Goal: Task Accomplishment & Management: Use online tool/utility

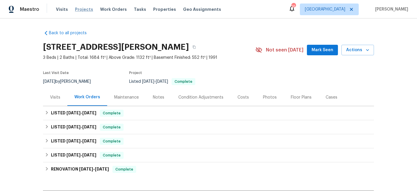
click at [84, 11] on span "Projects" at bounding box center [84, 9] width 18 height 6
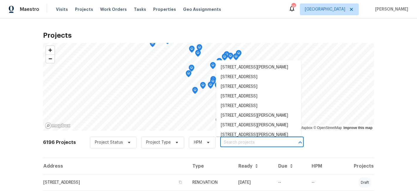
click at [242, 142] on input "text" at bounding box center [253, 142] width 67 height 9
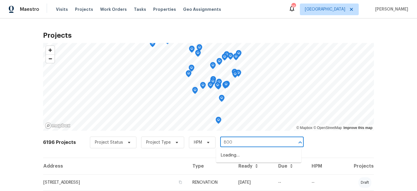
type input "8000"
click at [241, 152] on li "[STREET_ADDRESS]" at bounding box center [258, 156] width 85 height 10
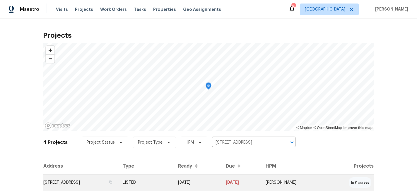
click at [78, 185] on td "[STREET_ADDRESS]" at bounding box center [80, 183] width 75 height 16
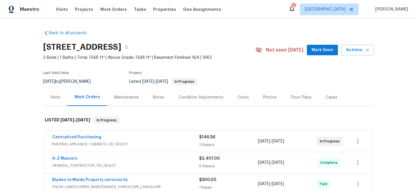
scroll to position [2, 0]
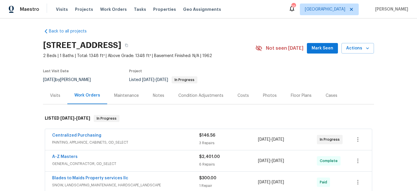
click at [264, 93] on div "Photos" at bounding box center [270, 96] width 14 height 6
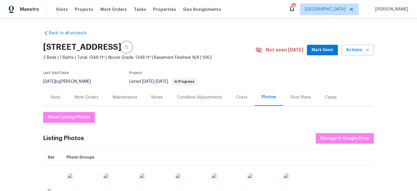
click at [132, 44] on button "button" at bounding box center [126, 47] width 11 height 11
click at [76, 12] on span "Projects" at bounding box center [84, 9] width 18 height 6
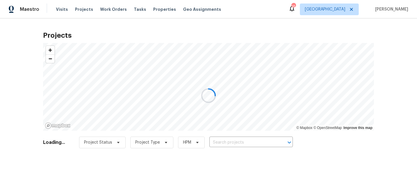
click at [226, 143] on div at bounding box center [208, 95] width 417 height 191
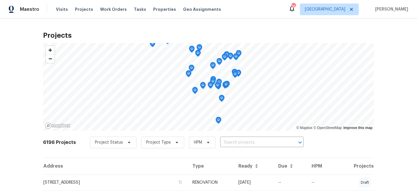
click at [226, 143] on input "text" at bounding box center [253, 142] width 67 height 9
type input "800 125th"
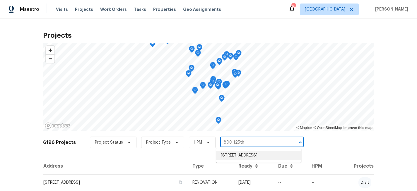
click at [229, 154] on li "[STREET_ADDRESS]" at bounding box center [258, 156] width 85 height 10
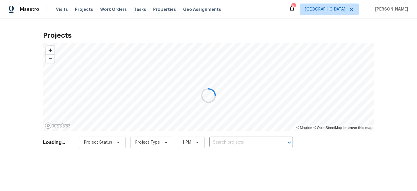
type input "[STREET_ADDRESS]"
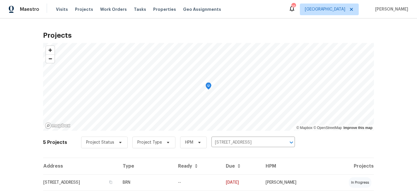
scroll to position [70, 0]
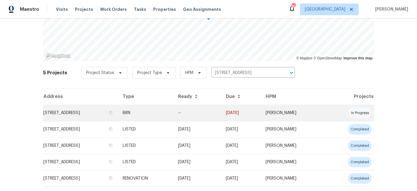
click at [90, 113] on td "[STREET_ADDRESS]" at bounding box center [80, 113] width 75 height 16
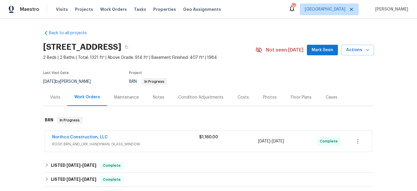
scroll to position [54, 0]
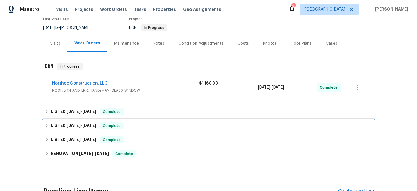
click at [47, 112] on icon at bounding box center [47, 112] width 2 height 4
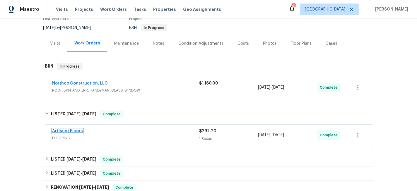
click at [70, 131] on link "Artisent Floors" at bounding box center [67, 131] width 31 height 4
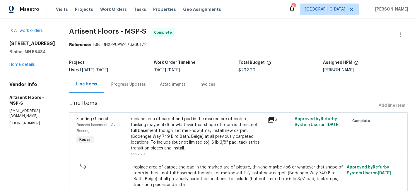
click at [129, 85] on div "Progress Updates" at bounding box center [128, 85] width 35 height 6
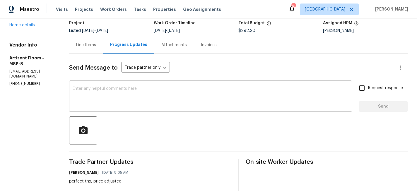
scroll to position [53, 0]
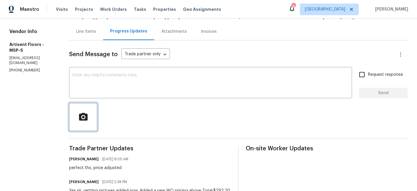
click at [82, 120] on icon "button" at bounding box center [83, 117] width 8 height 8
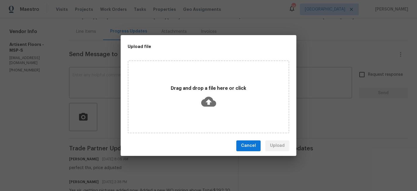
click at [82, 120] on div "Upload file Drag and drop a file here or click Cancel Upload" at bounding box center [208, 95] width 417 height 191
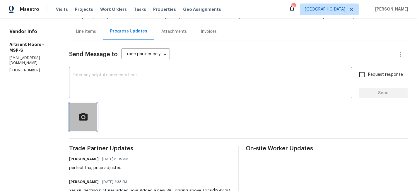
click at [80, 112] on icon "button" at bounding box center [83, 117] width 10 height 10
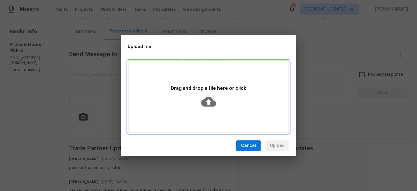
click at [212, 100] on icon at bounding box center [208, 102] width 15 height 10
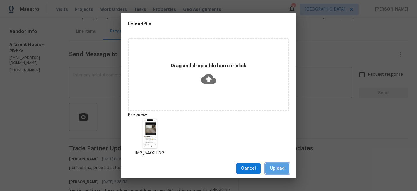
click at [272, 164] on button "Upload" at bounding box center [277, 168] width 24 height 11
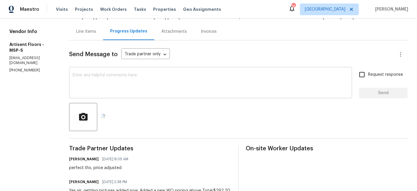
click at [130, 78] on textarea at bounding box center [211, 83] width 276 height 21
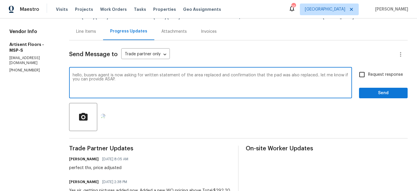
type textarea "hello, buyers agent is now asking for written statement of the area replaced an…"
click at [360, 75] on input "Request response" at bounding box center [362, 75] width 12 height 12
checkbox input "true"
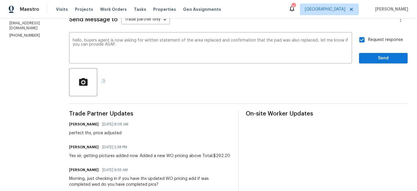
scroll to position [94, 0]
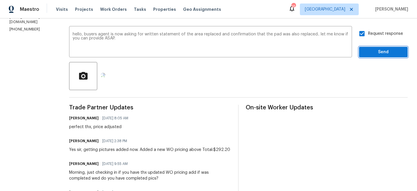
click at [377, 54] on span "Send" at bounding box center [383, 52] width 39 height 7
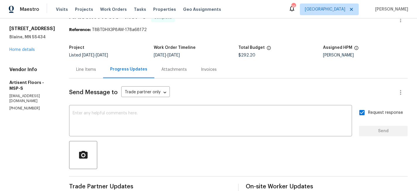
scroll to position [0, 0]
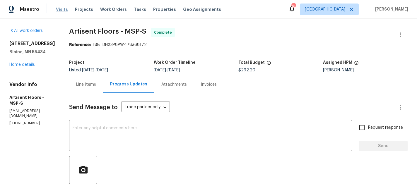
click at [62, 8] on span "Visits" at bounding box center [62, 9] width 12 height 6
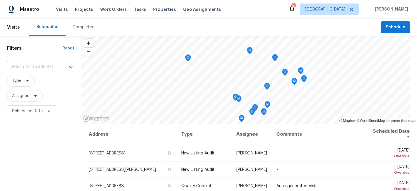
click at [44, 67] on input "text" at bounding box center [32, 66] width 51 height 9
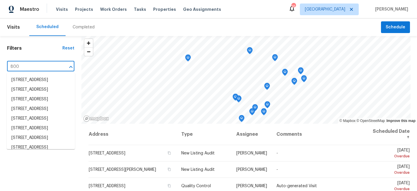
type input "800"
click at [405, 27] on button "Schedule" at bounding box center [395, 27] width 29 height 12
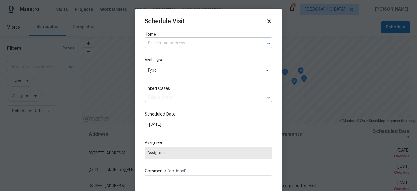
click at [159, 43] on input "text" at bounding box center [200, 43] width 111 height 9
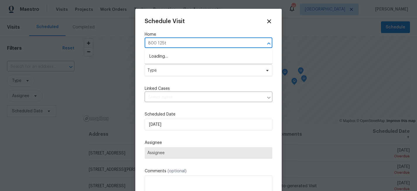
type input "800 125th"
click at [168, 55] on li "[STREET_ADDRESS]" at bounding box center [209, 57] width 128 height 10
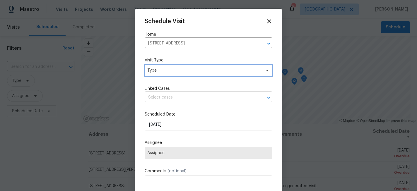
click at [167, 68] on span "Type" at bounding box center [204, 71] width 114 height 6
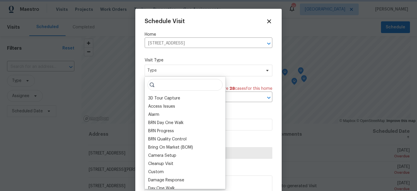
click at [167, 68] on span "Type" at bounding box center [204, 71] width 114 height 6
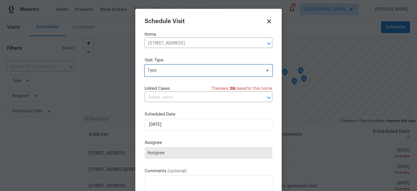
click at [167, 68] on span "Type" at bounding box center [204, 71] width 114 height 6
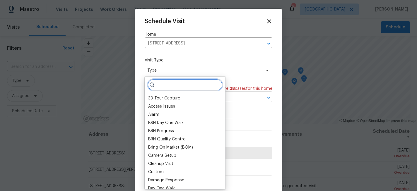
click at [179, 81] on input "search" at bounding box center [185, 85] width 75 height 12
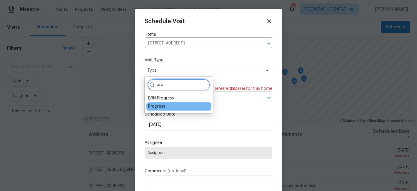
type input "pro"
click at [164, 106] on div "Progress" at bounding box center [156, 107] width 17 height 6
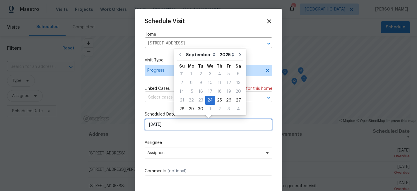
click at [177, 127] on input "9/24/2025" at bounding box center [209, 125] width 128 height 12
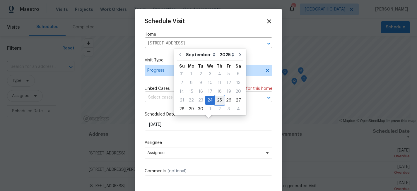
click at [216, 99] on div "25" at bounding box center [219, 100] width 9 height 8
type input "9/25/2025"
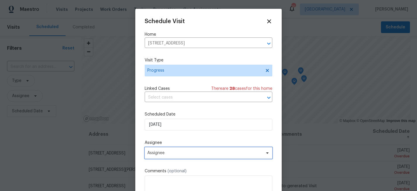
click at [171, 156] on span "Assignee" at bounding box center [209, 153] width 128 height 12
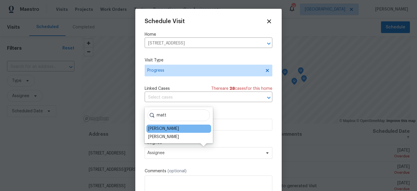
type input "matt"
click at [161, 129] on div "[PERSON_NAME]" at bounding box center [163, 129] width 31 height 6
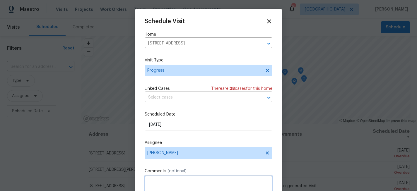
click at [171, 181] on textarea at bounding box center [209, 187] width 128 height 23
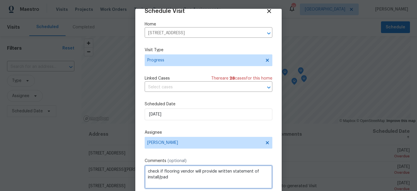
scroll to position [31, 0]
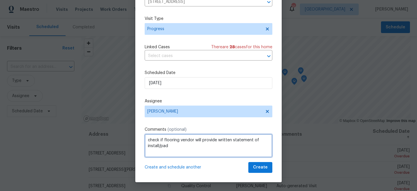
type textarea "check if flooring vendor will provide written statement of install/pad"
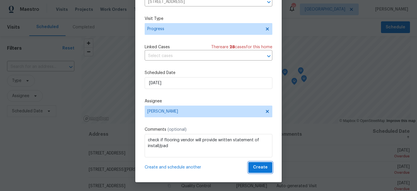
click at [260, 166] on span "Create" at bounding box center [260, 167] width 15 height 7
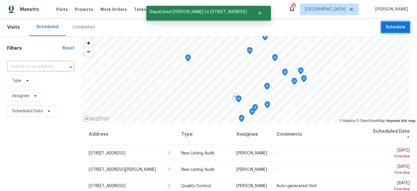
scroll to position [0, 0]
